Goal: Task Accomplishment & Management: Manage account settings

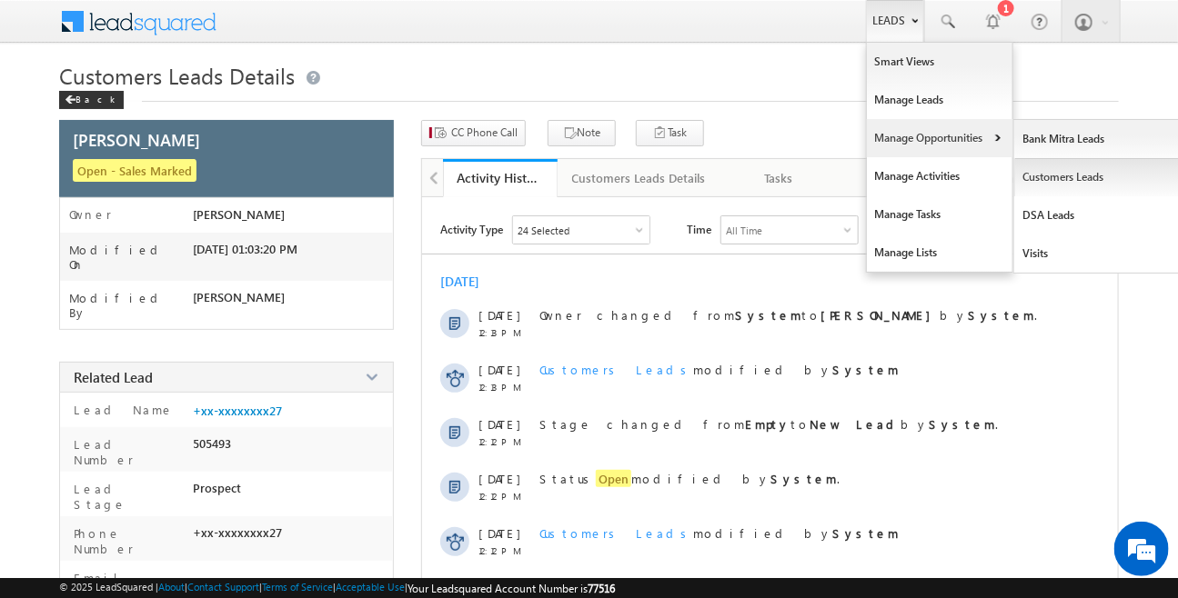
click at [1062, 179] on link "Customers Leads" at bounding box center [1097, 177] width 166 height 38
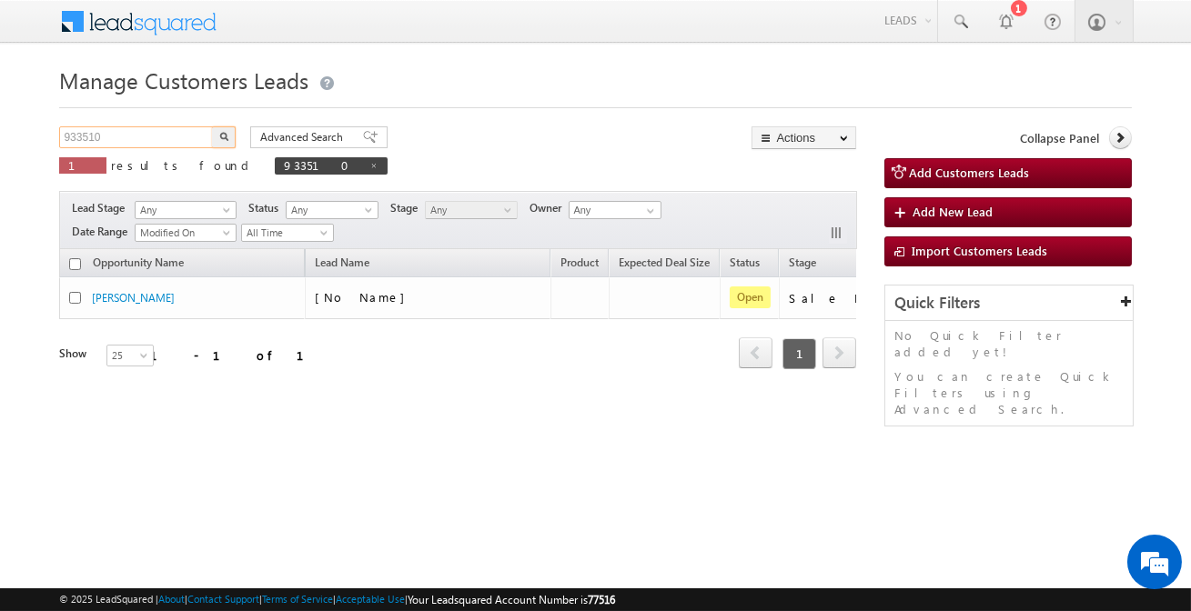
click at [176, 136] on input "933510" at bounding box center [137, 137] width 156 height 22
paste input "40252"
type input "940252"
click at [212, 126] on button "button" at bounding box center [224, 137] width 24 height 22
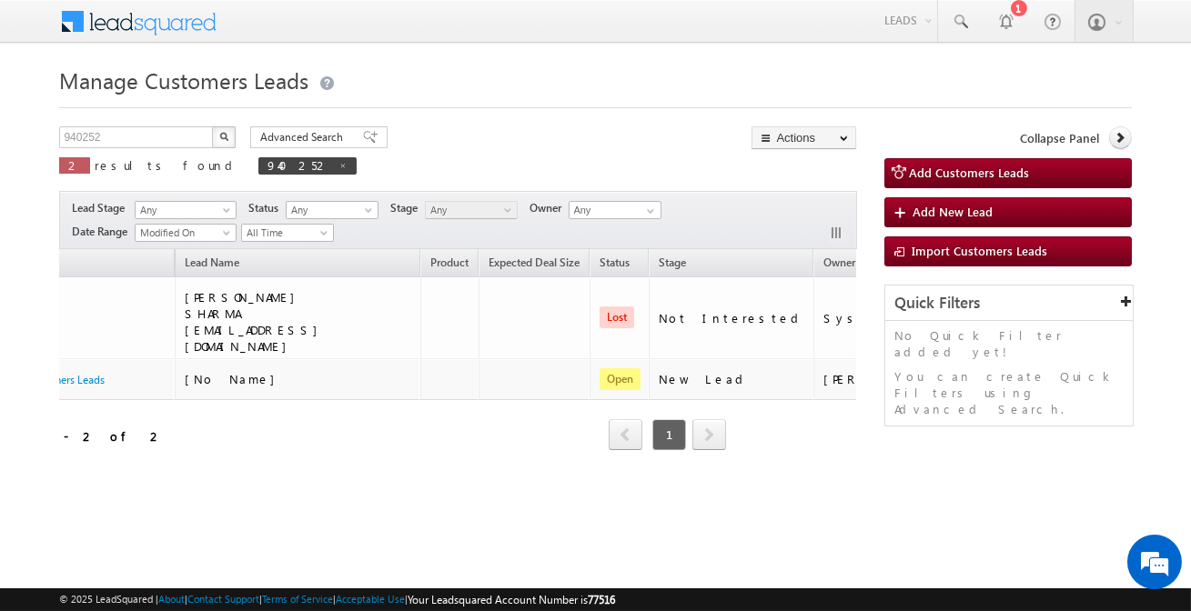
scroll to position [0, 132]
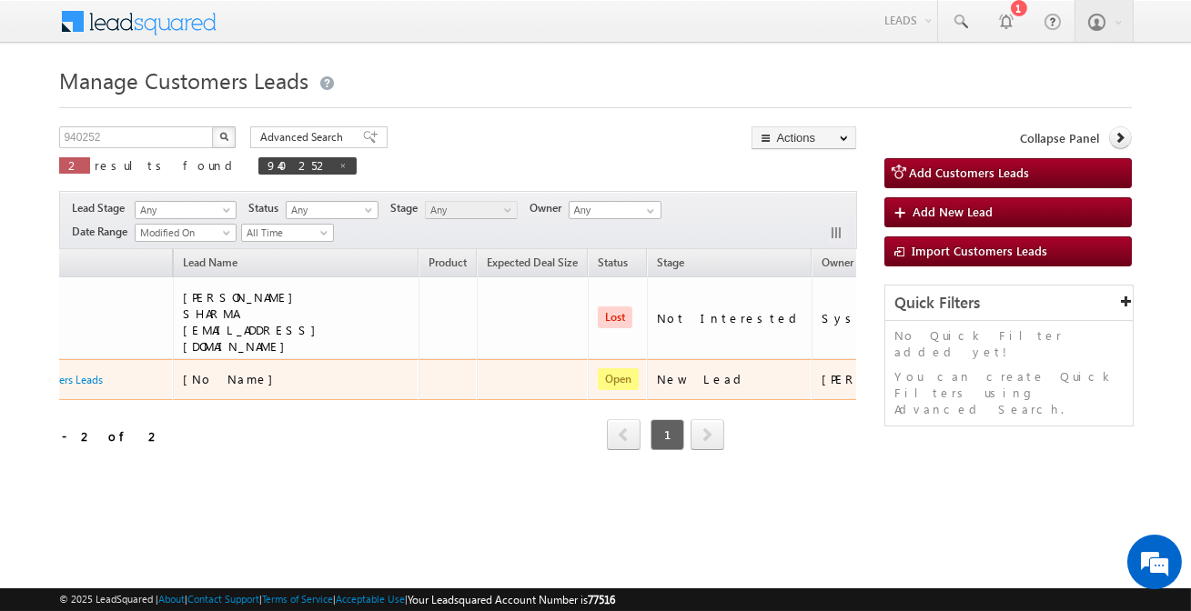
click at [890, 391] on link "Edit" at bounding box center [935, 402] width 91 height 22
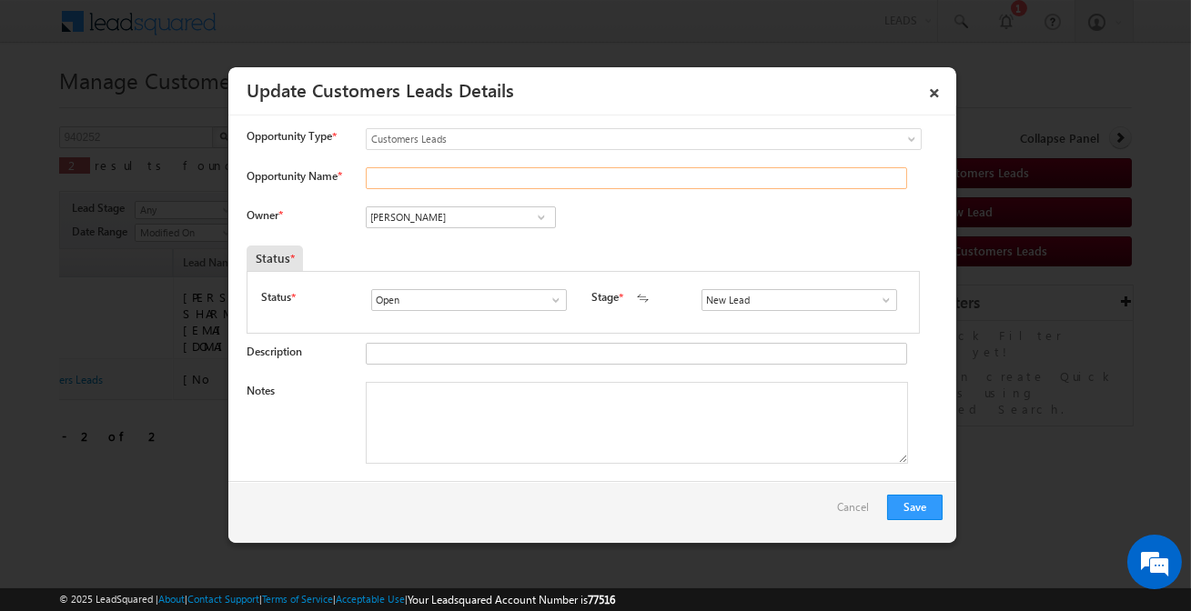
click at [414, 180] on input "Opportunity Name *" at bounding box center [636, 178] width 541 height 22
click at [422, 217] on input "[PERSON_NAME]" at bounding box center [461, 217] width 190 height 22
paste input "940252"
type input "940252"
click at [516, 246] on span "apurav.shukla@sgrlimited.in" at bounding box center [455, 253] width 164 height 14
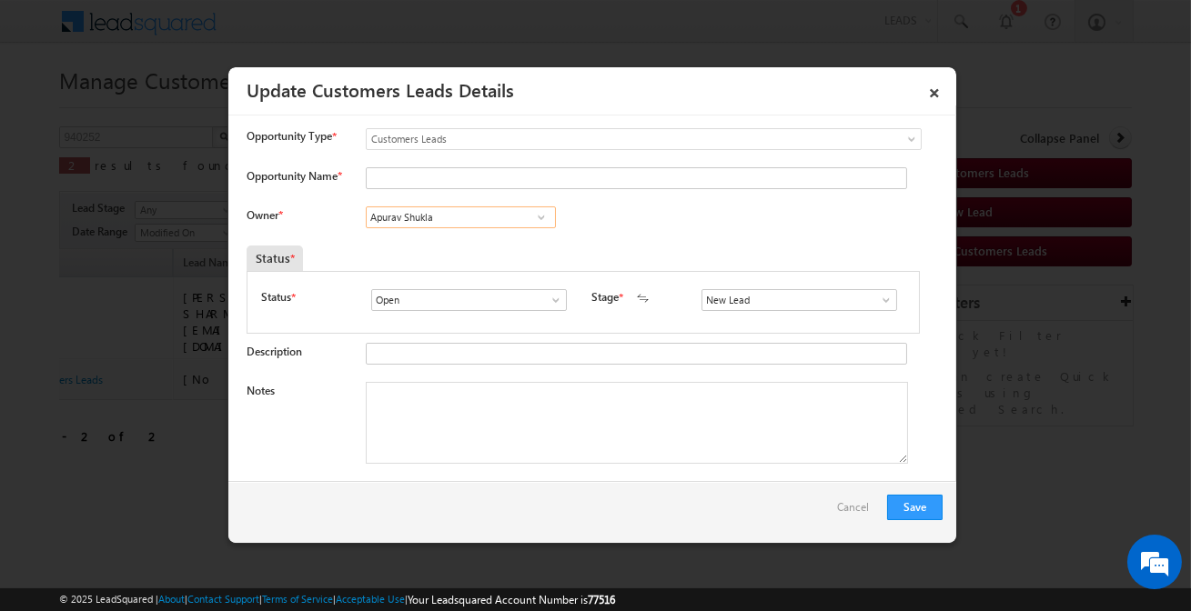
type input "Apurav Shukla"
click at [763, 302] on input "s" at bounding box center [799, 300] width 196 height 22
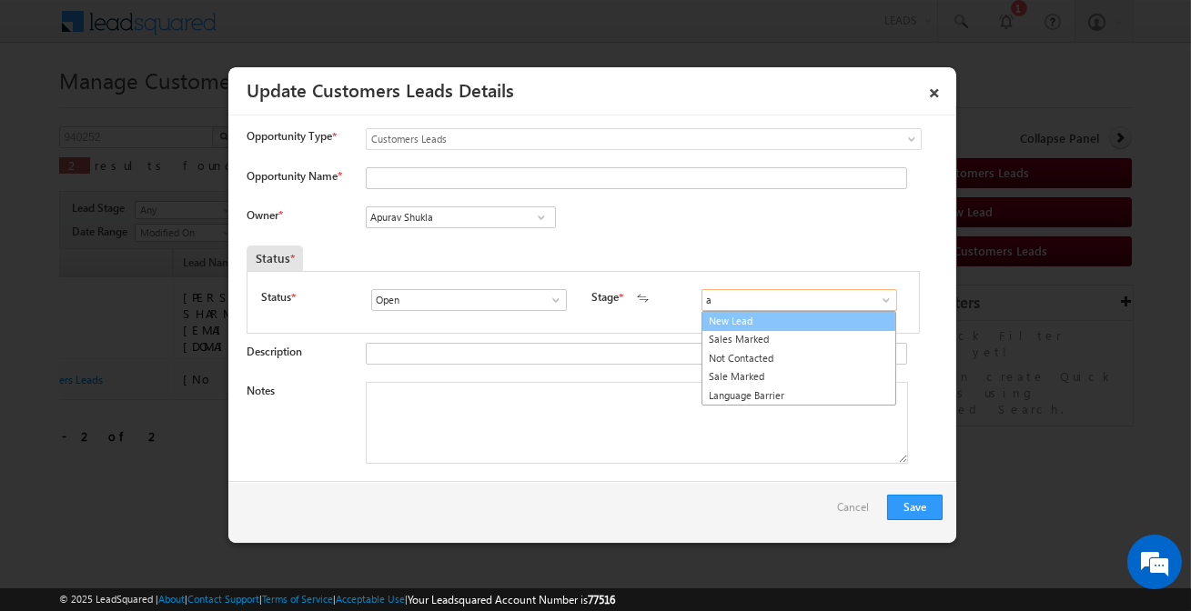
click at [748, 325] on link "New Lead" at bounding box center [798, 321] width 195 height 21
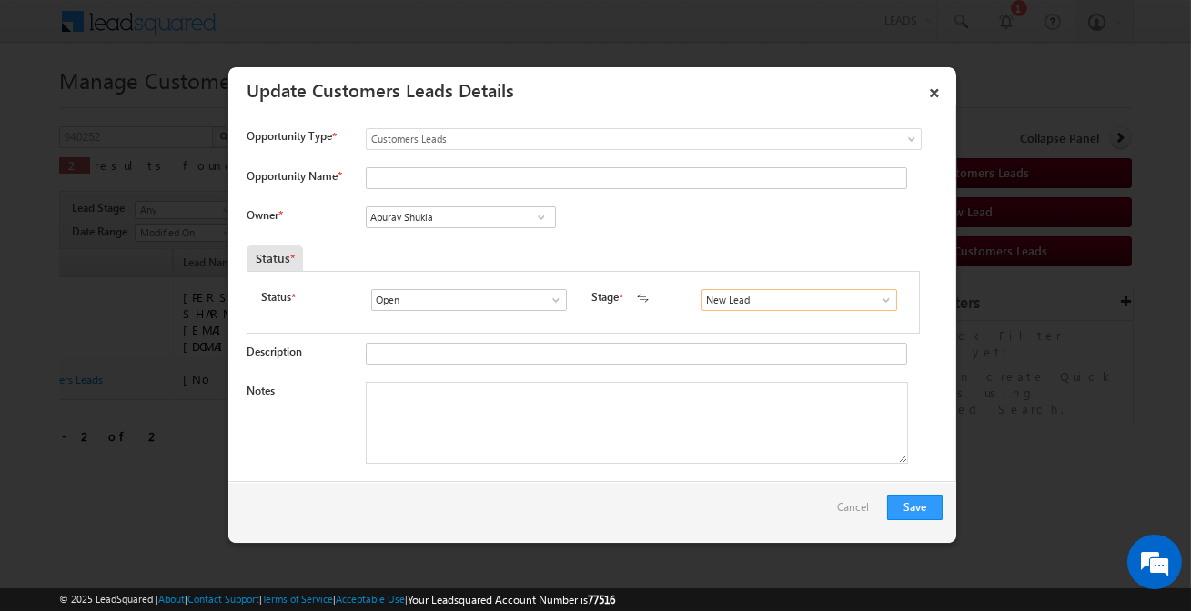
click at [754, 297] on input "New Lead" at bounding box center [799, 300] width 196 height 22
click at [738, 322] on link "Sales Marked" at bounding box center [798, 321] width 195 height 21
type input "Sales Marked"
click at [472, 183] on input "Opportunity Name *" at bounding box center [636, 178] width 541 height 22
paste input "YASHPAL"
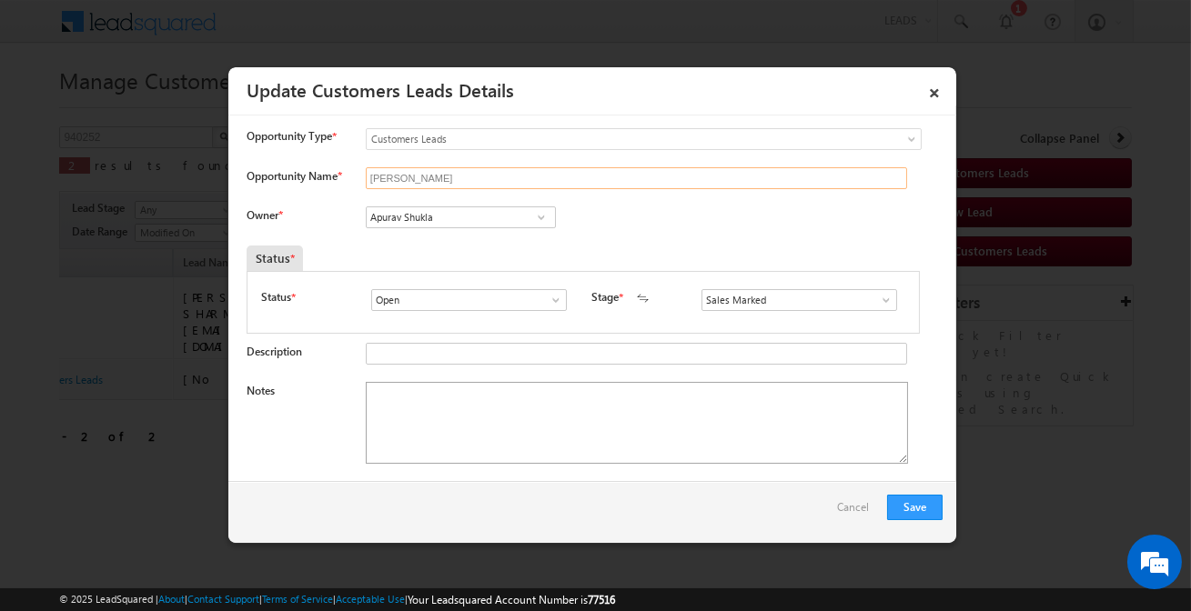
type input "YASHPAL"
click at [542, 433] on textarea "Notes" at bounding box center [637, 423] width 542 height 82
paste textarea "Top-up Customer Required 8 Lakh Rupees / Address - Government Hospital Dilip Na…"
type textarea "Top-up Customer Required 8 Lakh Rupees / Address - Government Hospital Dilip Na…"
click at [919, 491] on div "Save Cancel" at bounding box center [592, 512] width 728 height 62
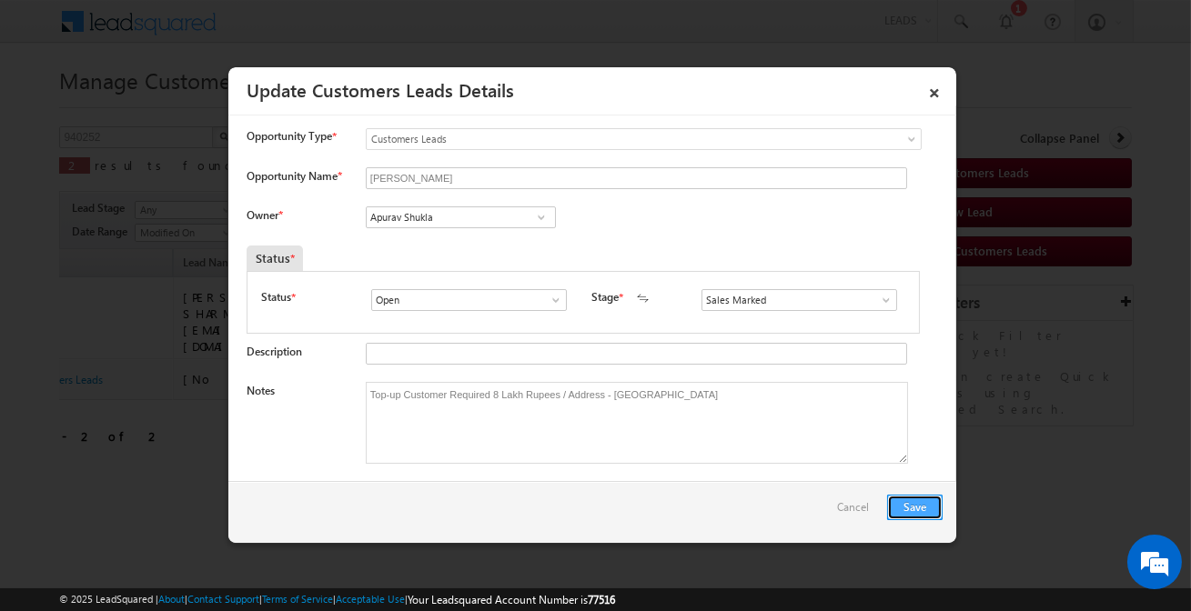
click at [920, 505] on button "Save" at bounding box center [914, 507] width 55 height 25
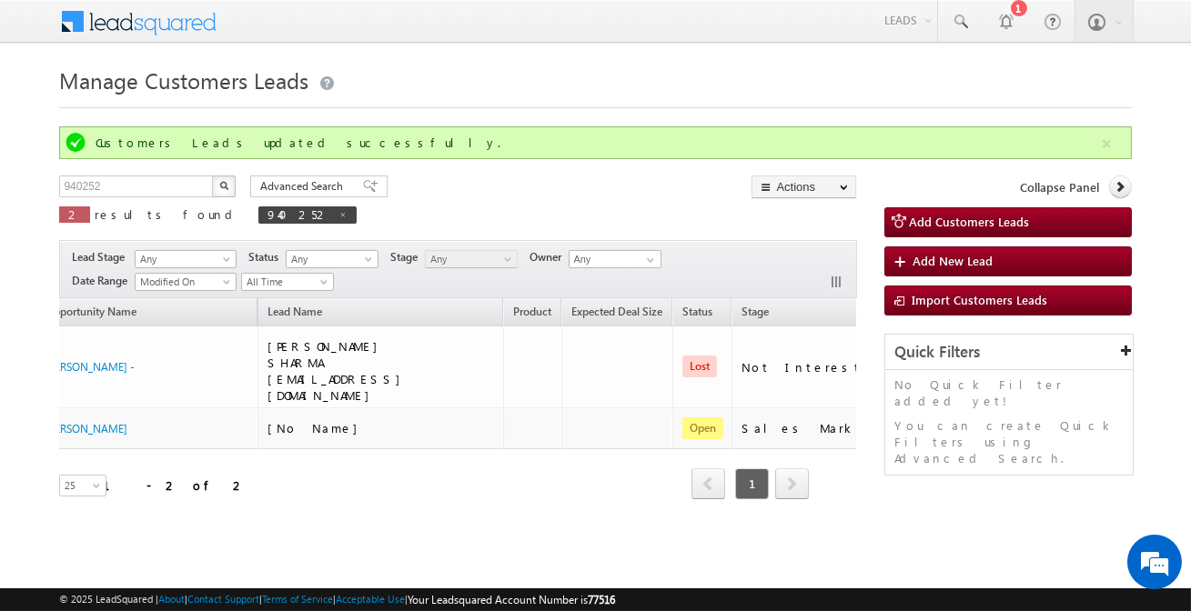
scroll to position [0, 0]
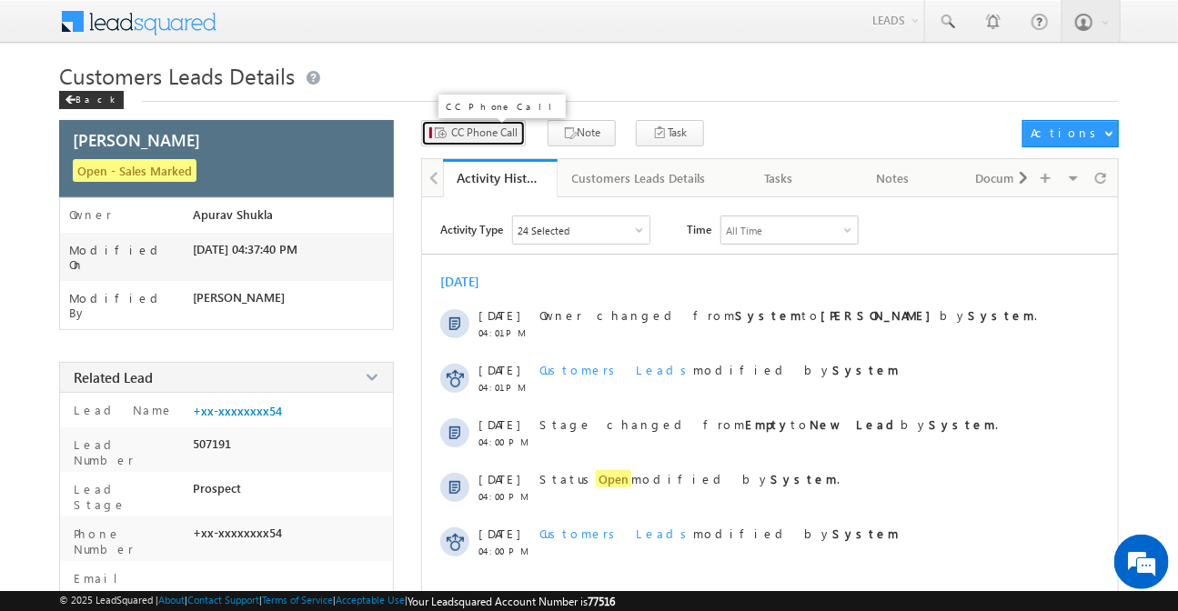
click at [495, 134] on span "CC Phone Call" at bounding box center [484, 133] width 66 height 16
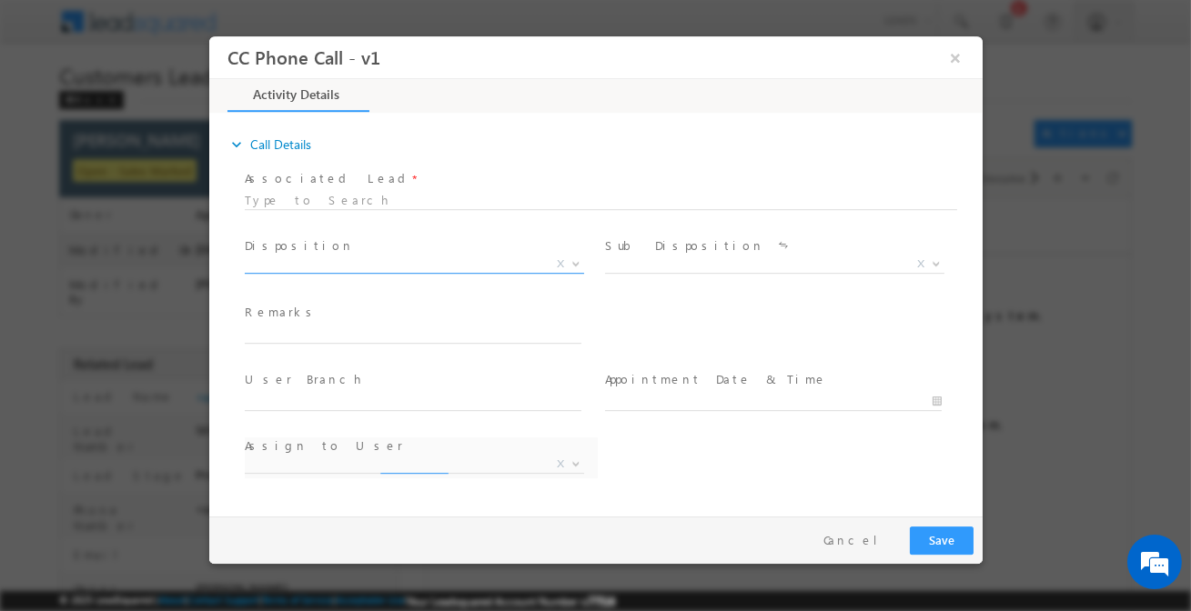
click at [457, 264] on span "X" at bounding box center [413, 265] width 339 height 18
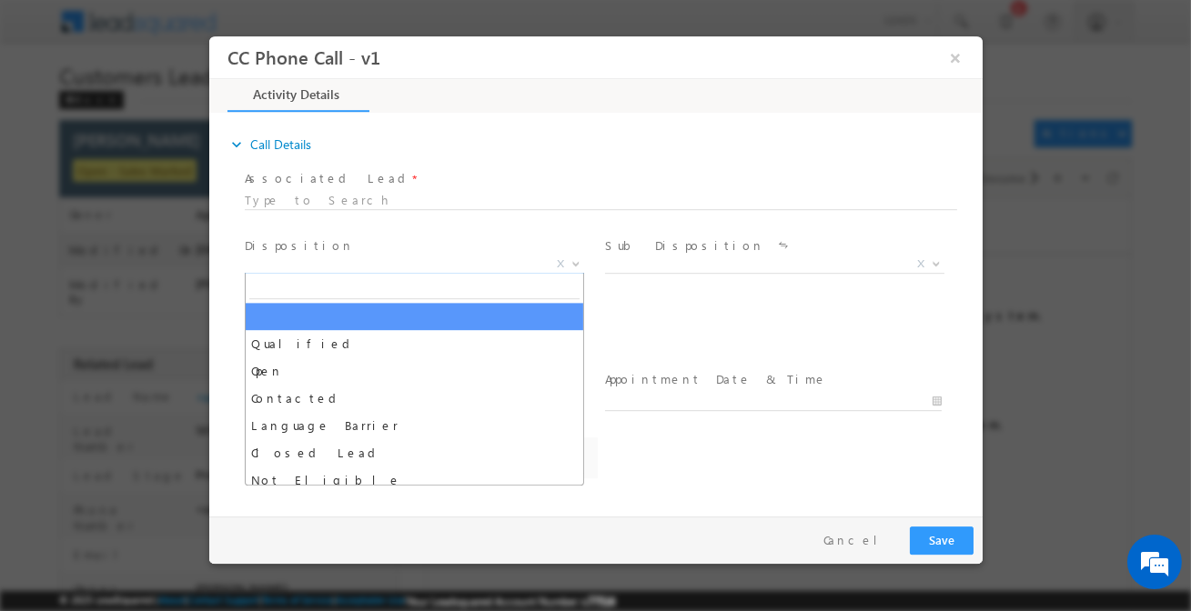
select select "ajay.chapari@sgrlimited.in"
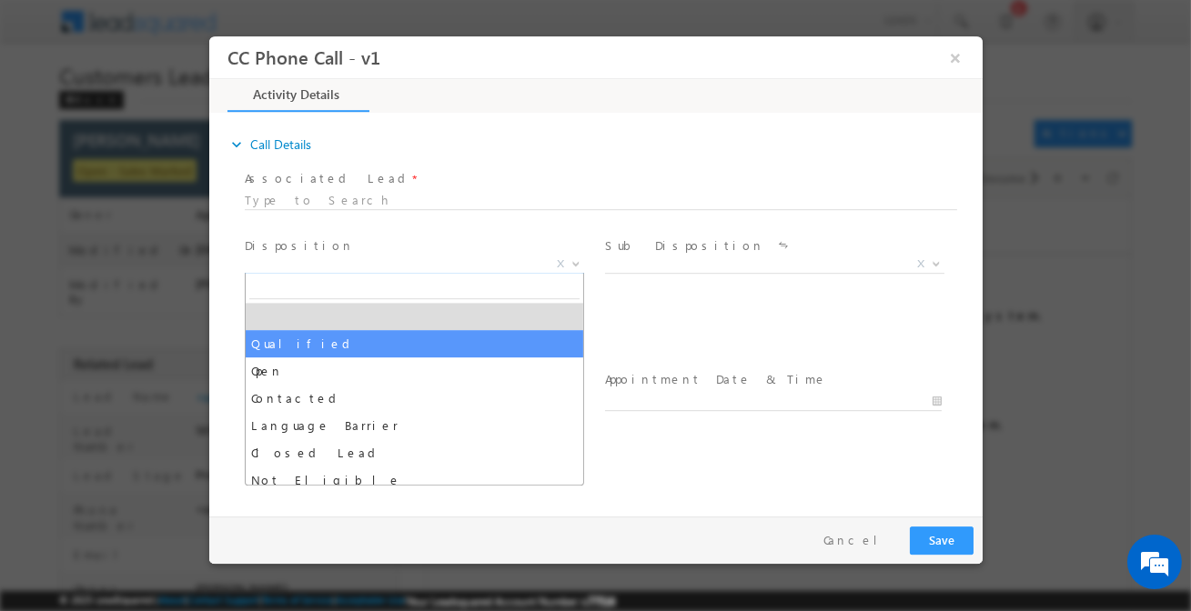
select select "Qualified"
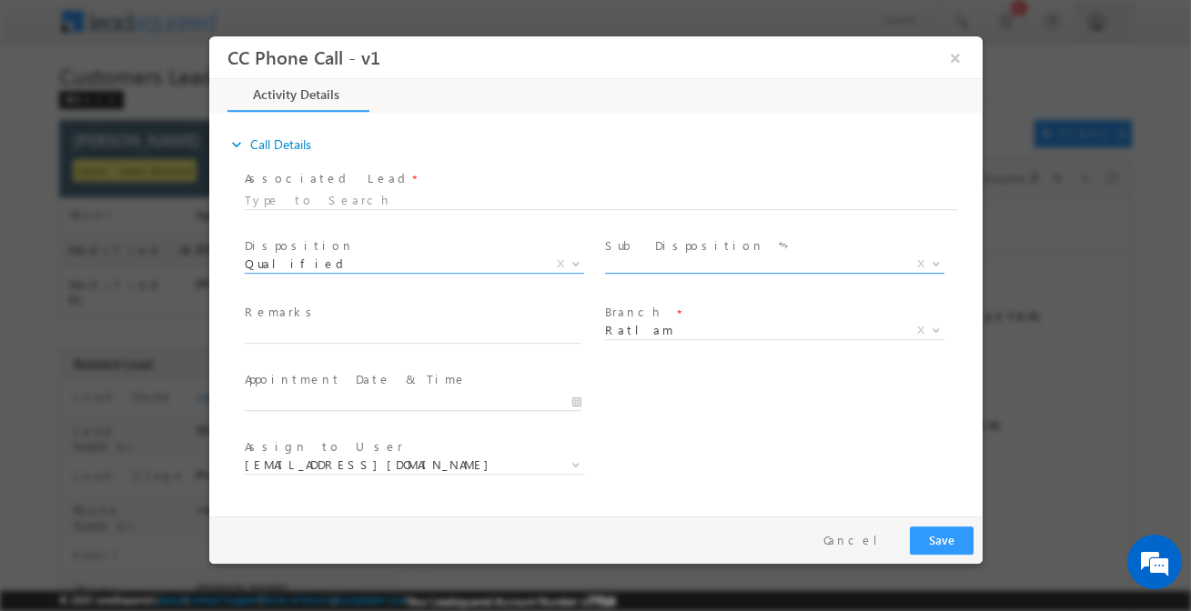
click at [708, 269] on span "X" at bounding box center [773, 265] width 339 height 18
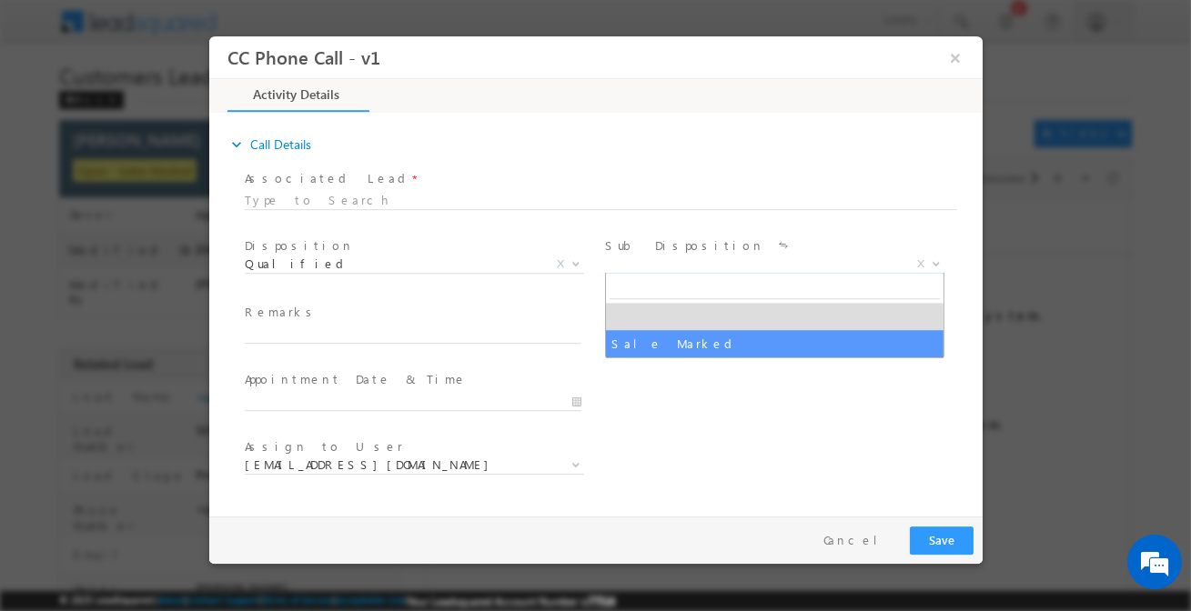
select select "Sale Marked"
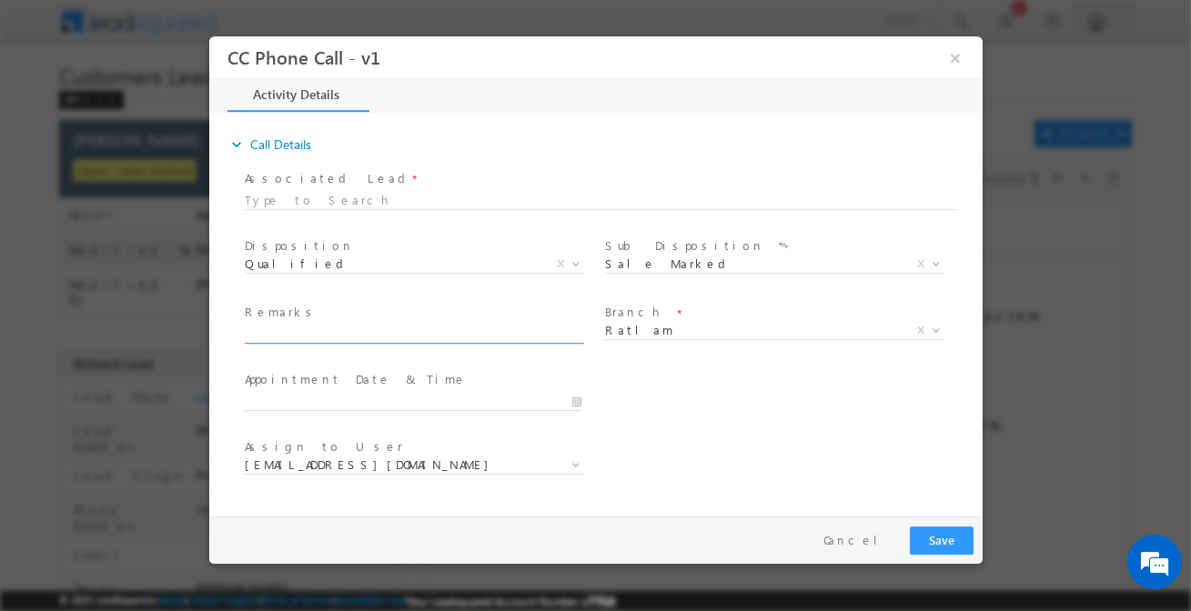
click at [509, 334] on input "text" at bounding box center [412, 335] width 337 height 18
paste input "Top-up Customer Required 8 Lakh Rupees / Address - Government Hospital Dilip Na…"
type input "Top-up Customer Required 8 Lakh Rupees / Address - Government Hospital Dilip Na…"
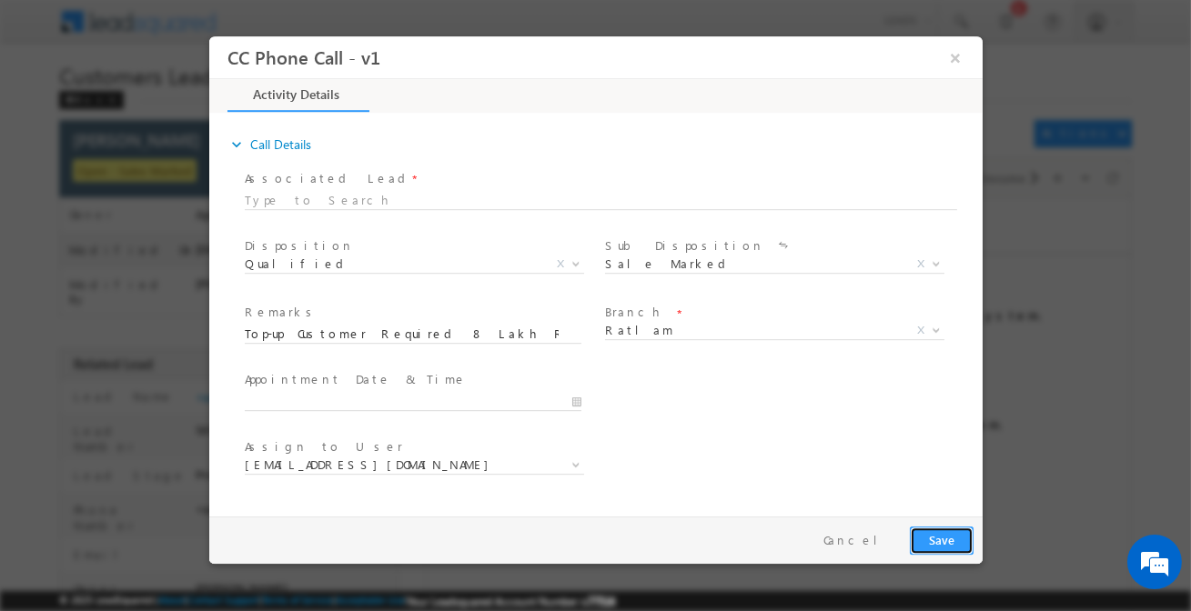
click at [943, 538] on button "Save" at bounding box center [941, 541] width 64 height 28
